Goal: Navigation & Orientation: Go to known website

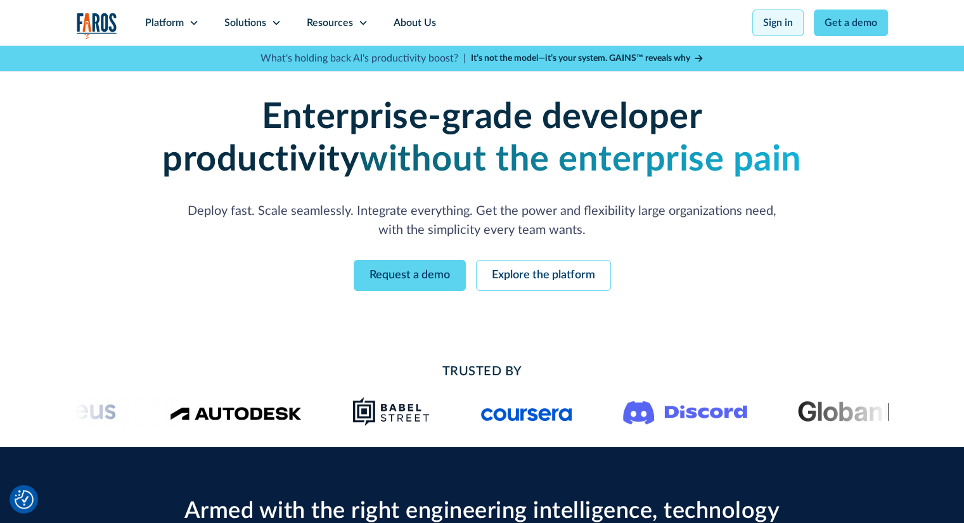
click at [781, 11] on link "Sign in" at bounding box center [777, 23] width 51 height 27
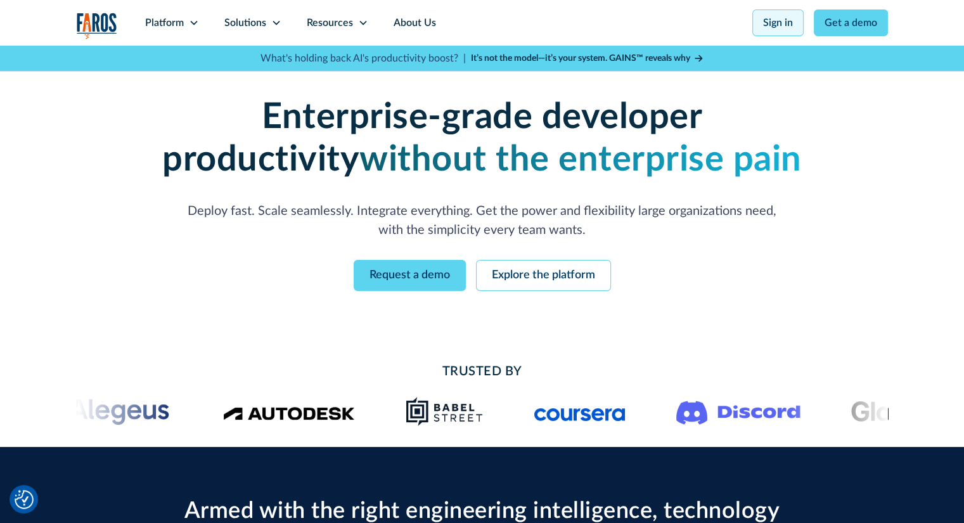
click at [791, 25] on link "Sign in" at bounding box center [777, 23] width 51 height 27
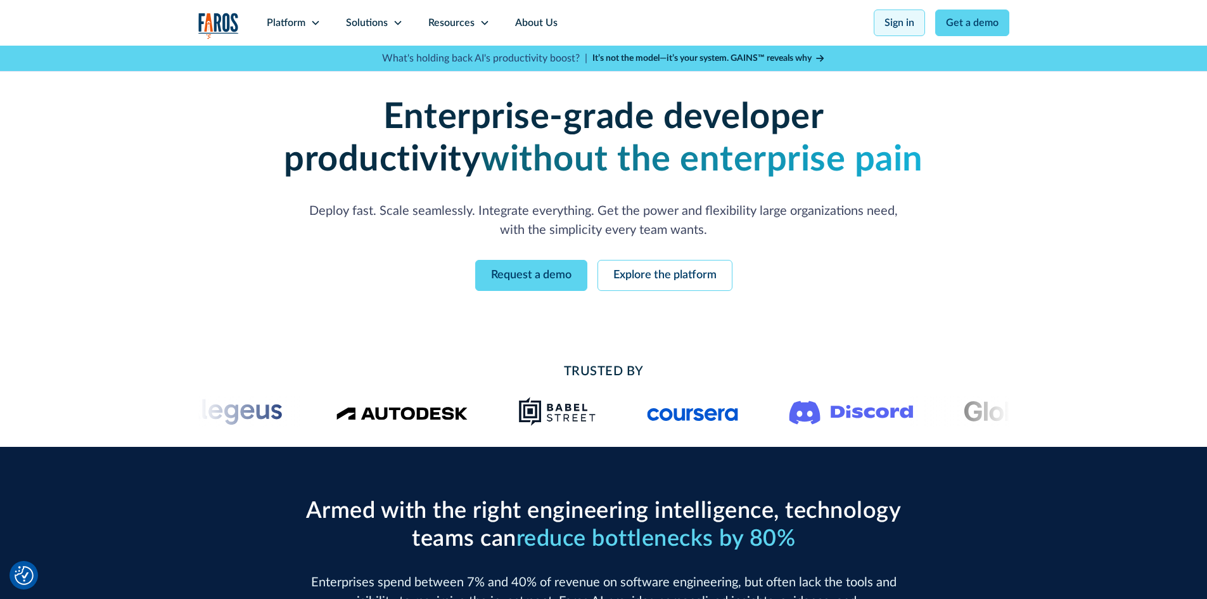
click at [904, 28] on link "Sign in" at bounding box center [899, 23] width 51 height 27
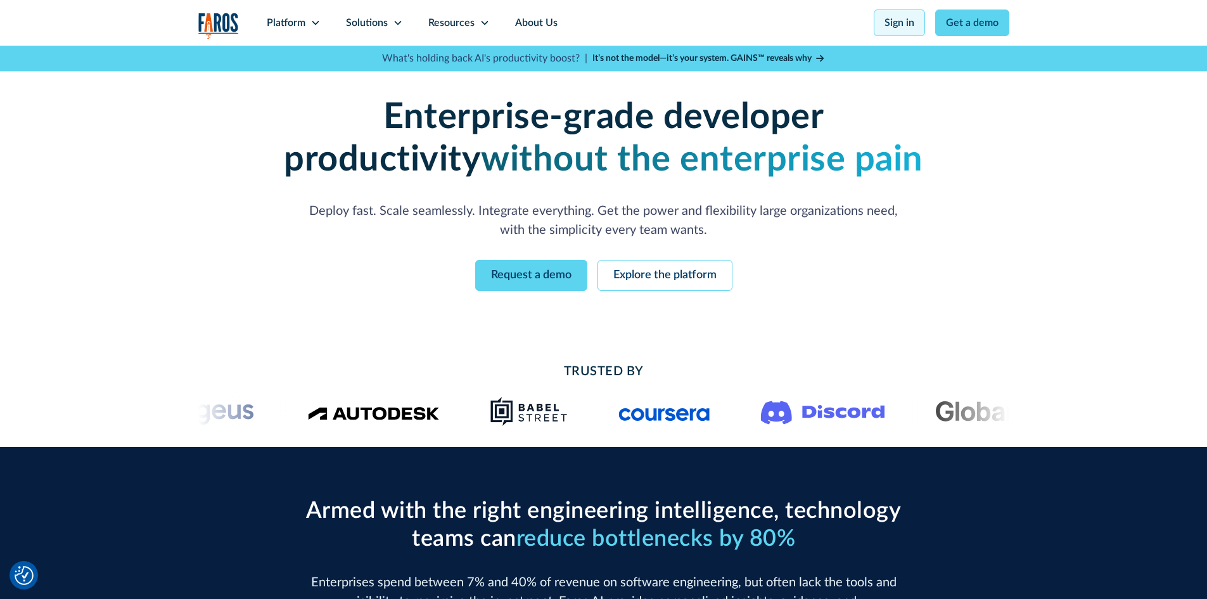
click at [918, 19] on link "Sign in" at bounding box center [899, 23] width 51 height 27
